Goal: Task Accomplishment & Management: Manage account settings

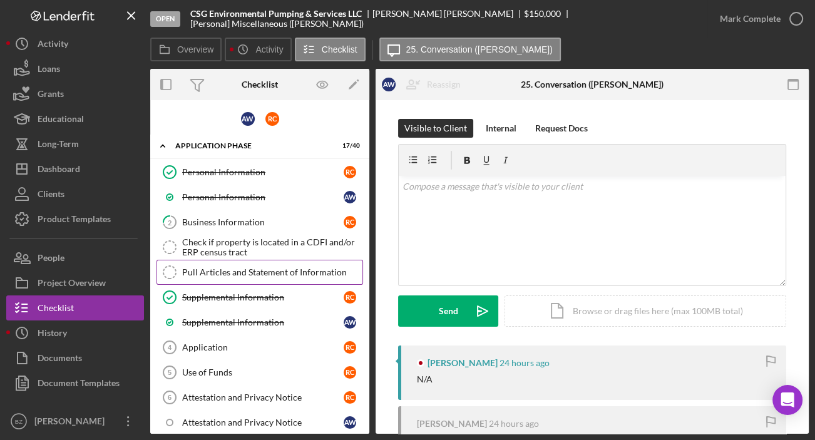
scroll to position [56, 0]
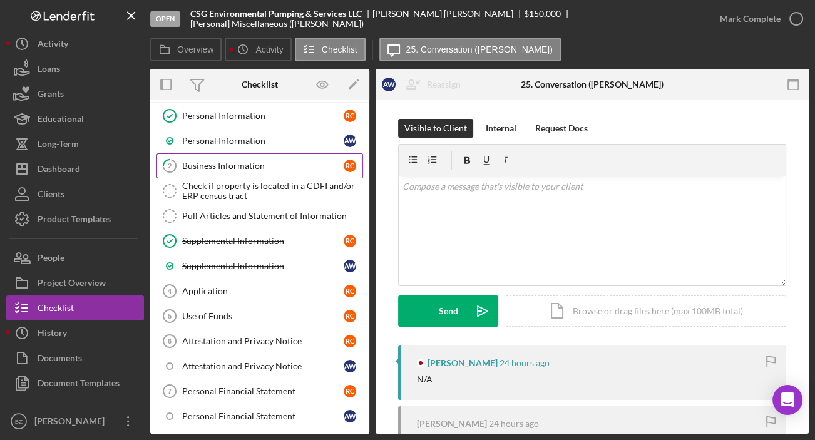
click at [232, 168] on div "Business Information" at bounding box center [263, 166] width 162 height 10
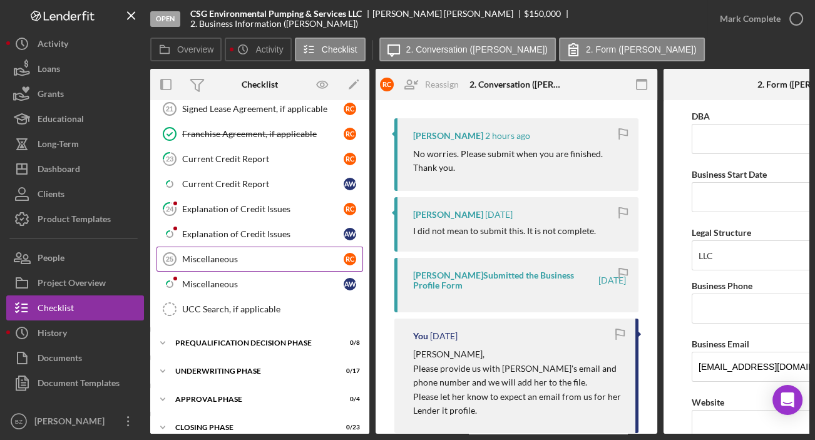
scroll to position [854, 0]
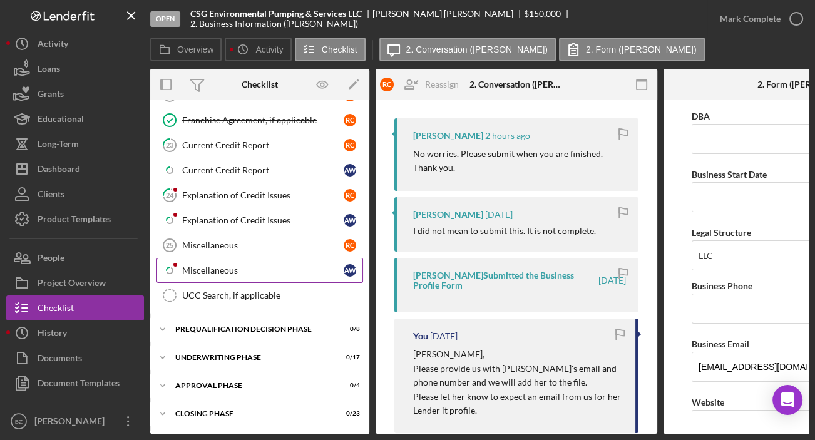
click at [244, 266] on div "Miscellaneous" at bounding box center [263, 271] width 162 height 10
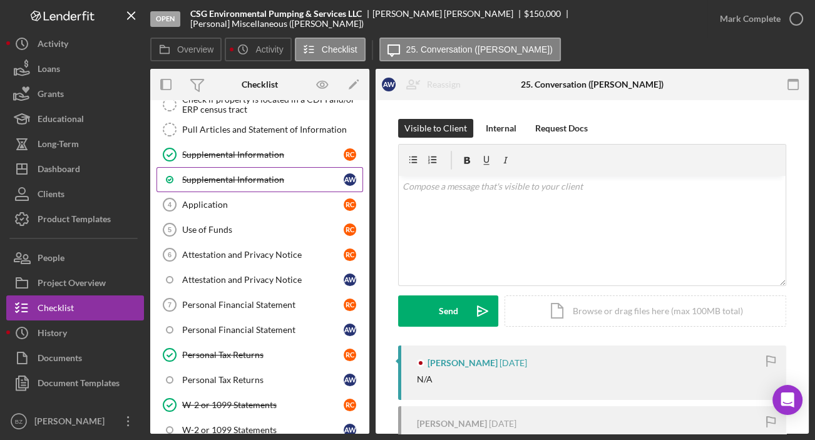
scroll to position [227, 0]
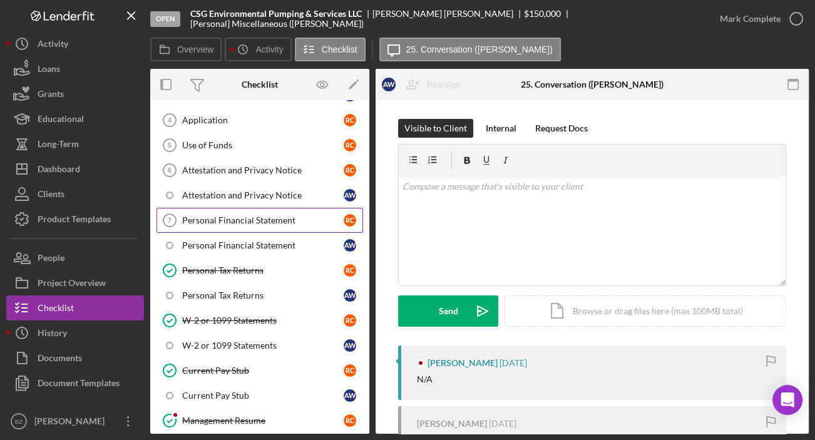
click at [286, 215] on div "Personal Financial Statement" at bounding box center [263, 220] width 162 height 10
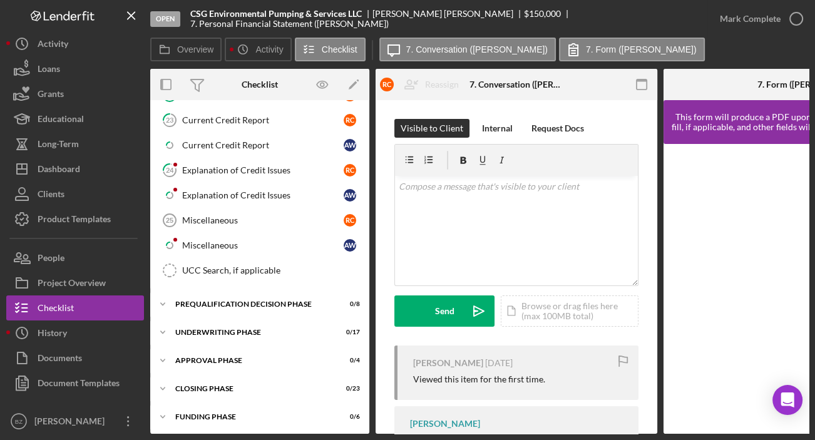
scroll to position [879, 0]
click at [790, 46] on div "Overview Icon/History Activity Checklist Icon/Message 7. Conversation ([PERSON_…" at bounding box center [479, 50] width 659 height 25
click at [161, 303] on polyline at bounding box center [163, 304] width 4 height 3
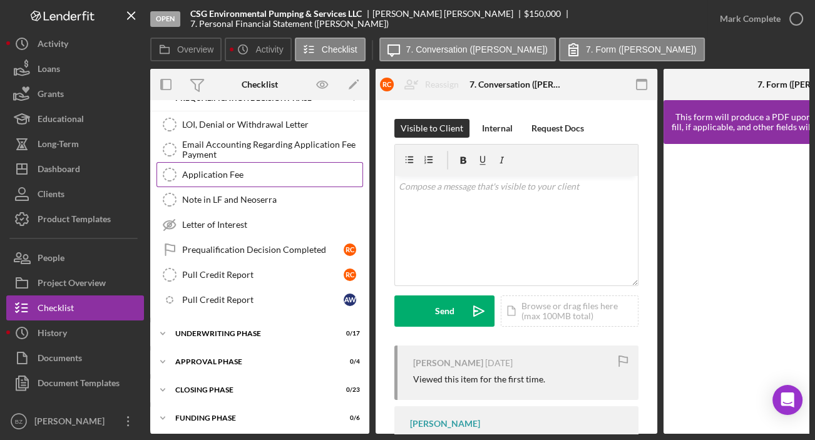
scroll to position [1085, 0]
click at [216, 329] on div "Underwriting Phase" at bounding box center [264, 333] width 178 height 8
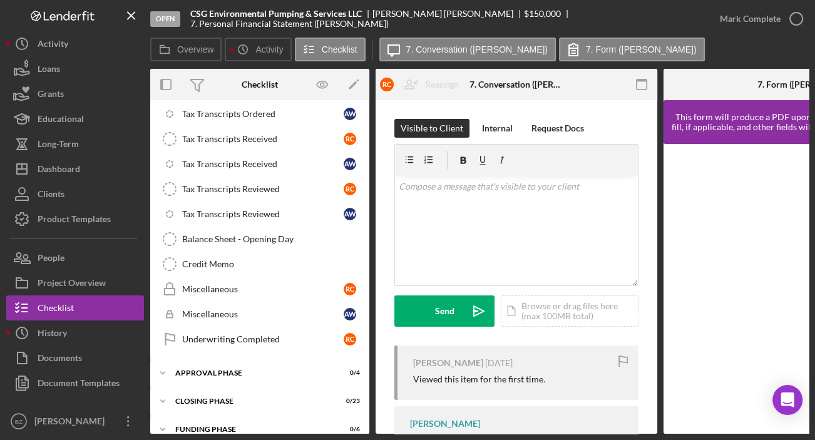
scroll to position [1516, 0]
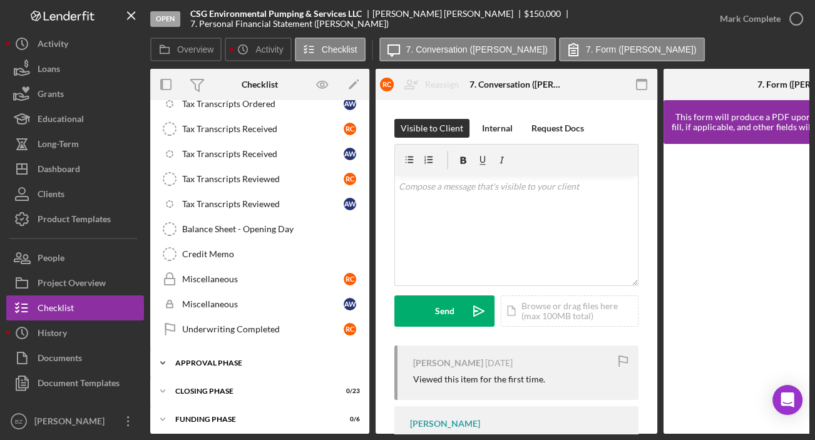
click at [222, 359] on div "Approval Phase" at bounding box center [264, 363] width 178 height 8
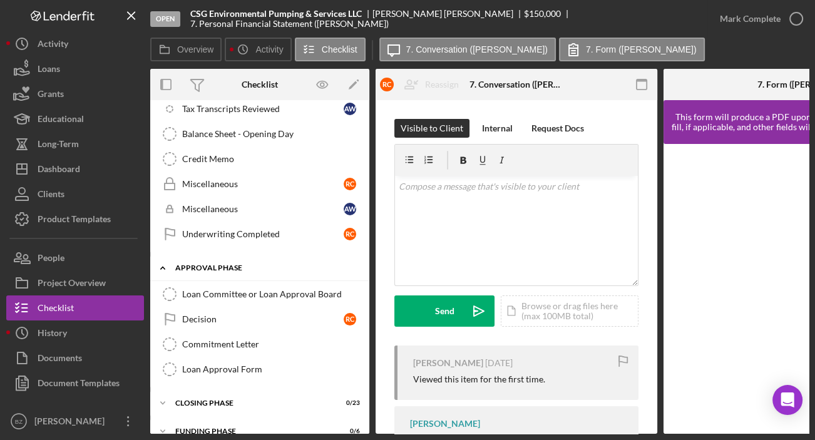
scroll to position [1623, 0]
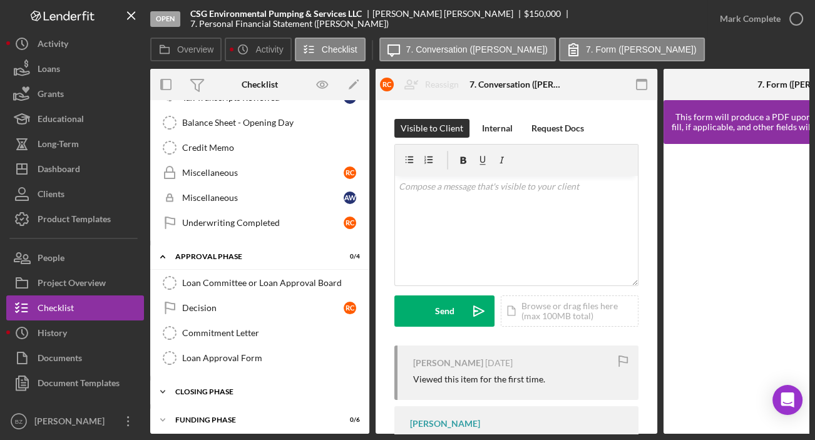
click at [217, 388] on div "Closing Phase" at bounding box center [264, 392] width 178 height 8
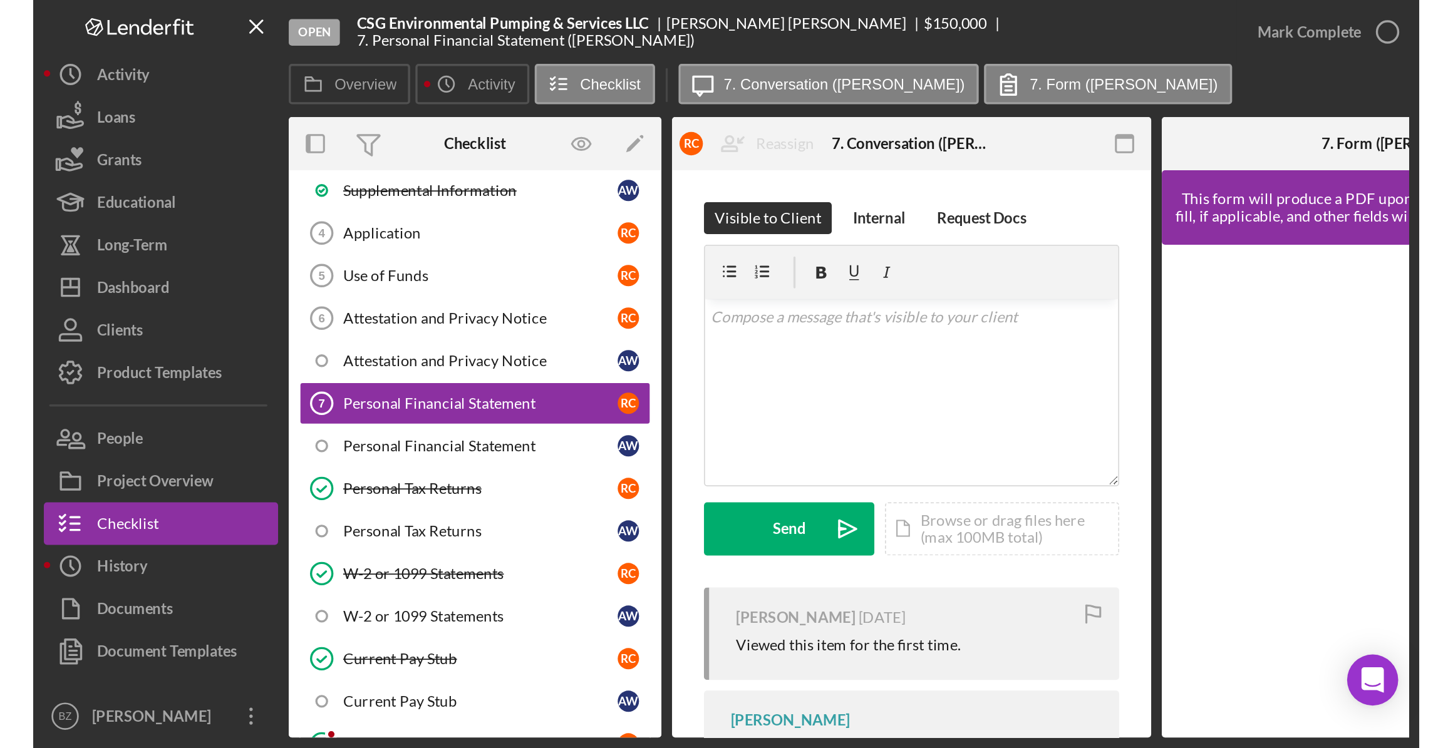
scroll to position [0, 0]
